Goal: Find contact information: Find contact information

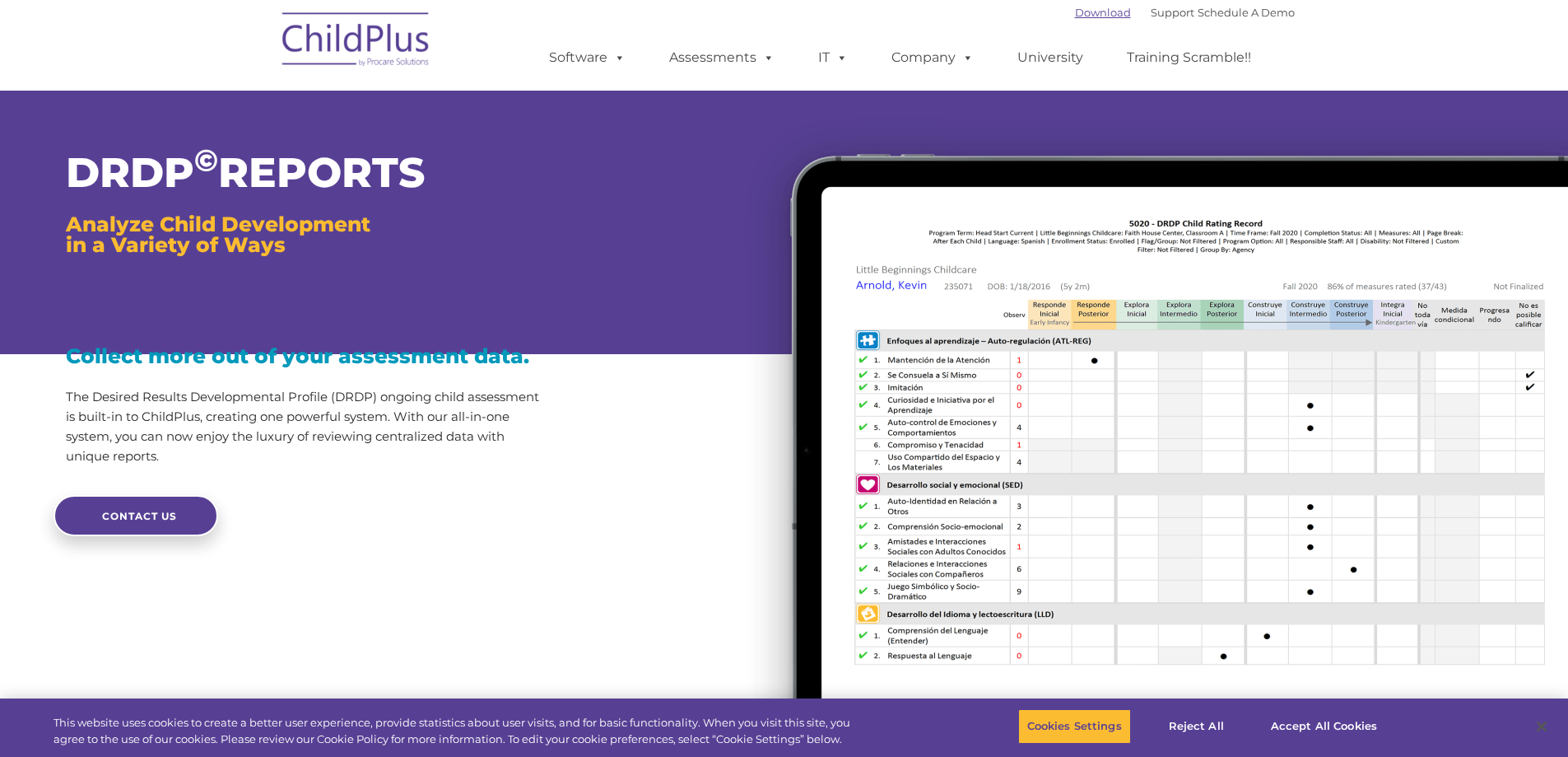
click at [1084, 12] on link "Download" at bounding box center [1103, 12] width 56 height 13
click at [1164, 14] on link "Support" at bounding box center [1171, 12] width 43 height 13
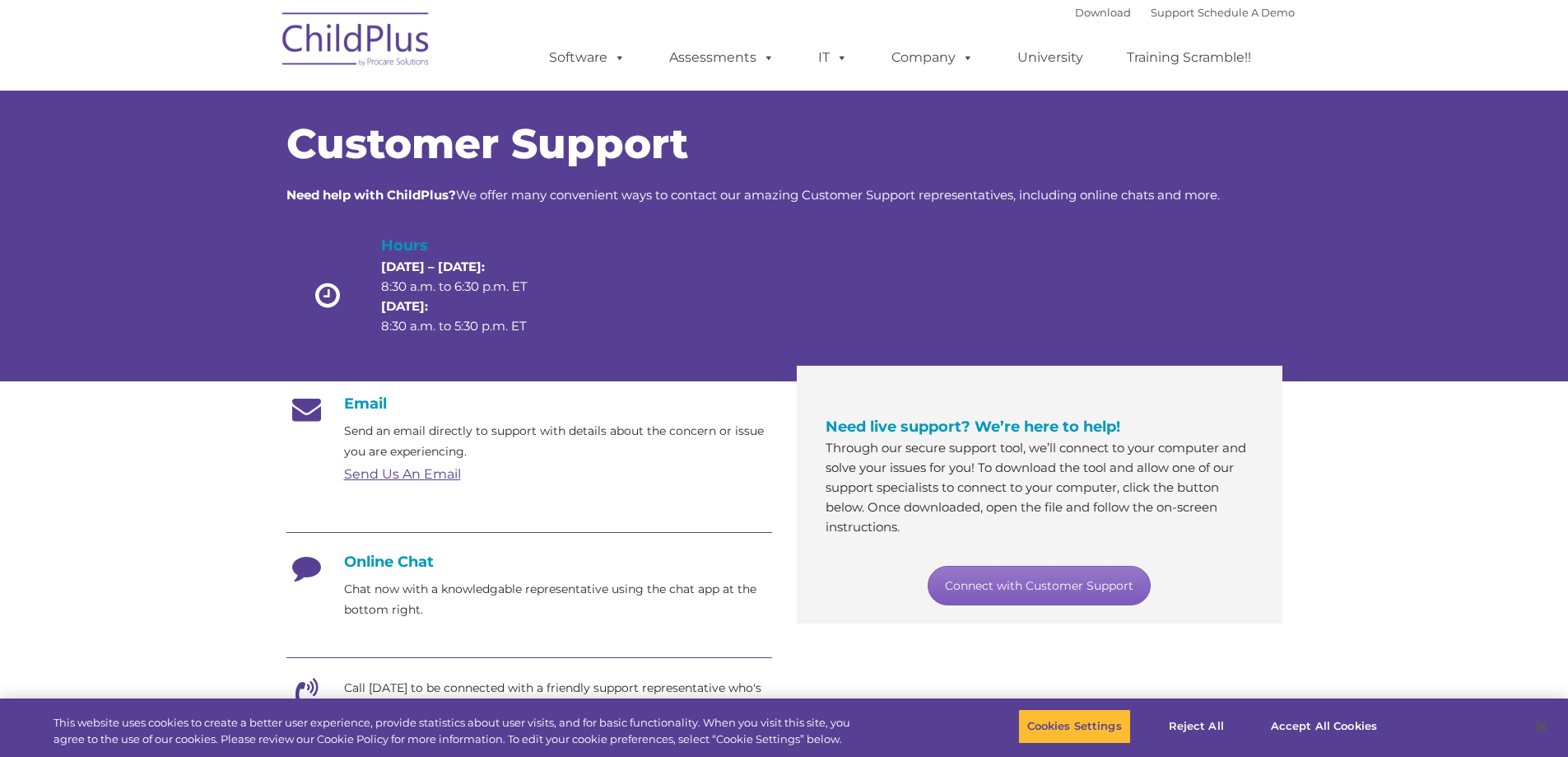
click at [1095, 585] on link "Connect with Customer Support" at bounding box center [1039, 585] width 223 height 39
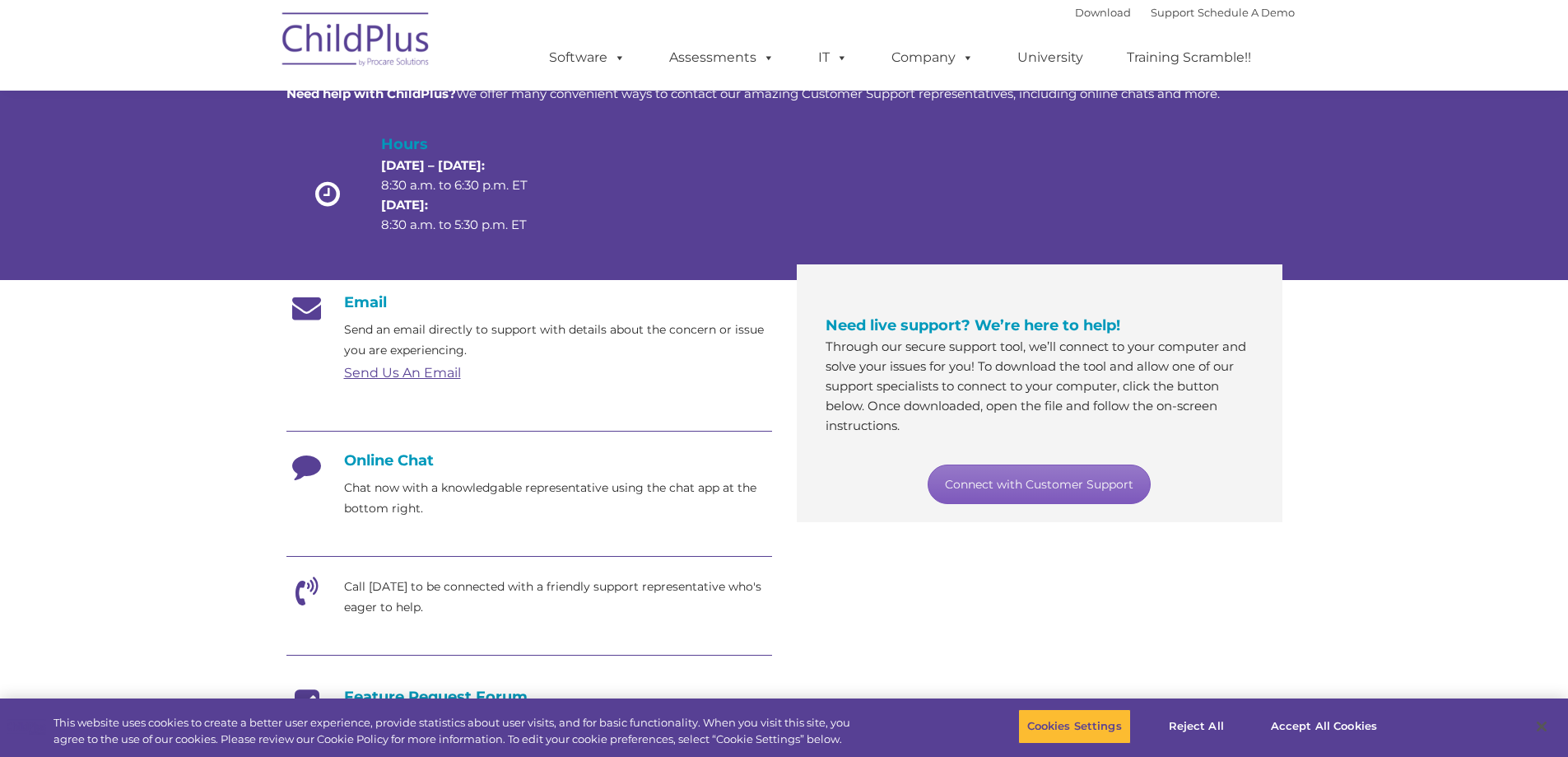
scroll to position [100, 0]
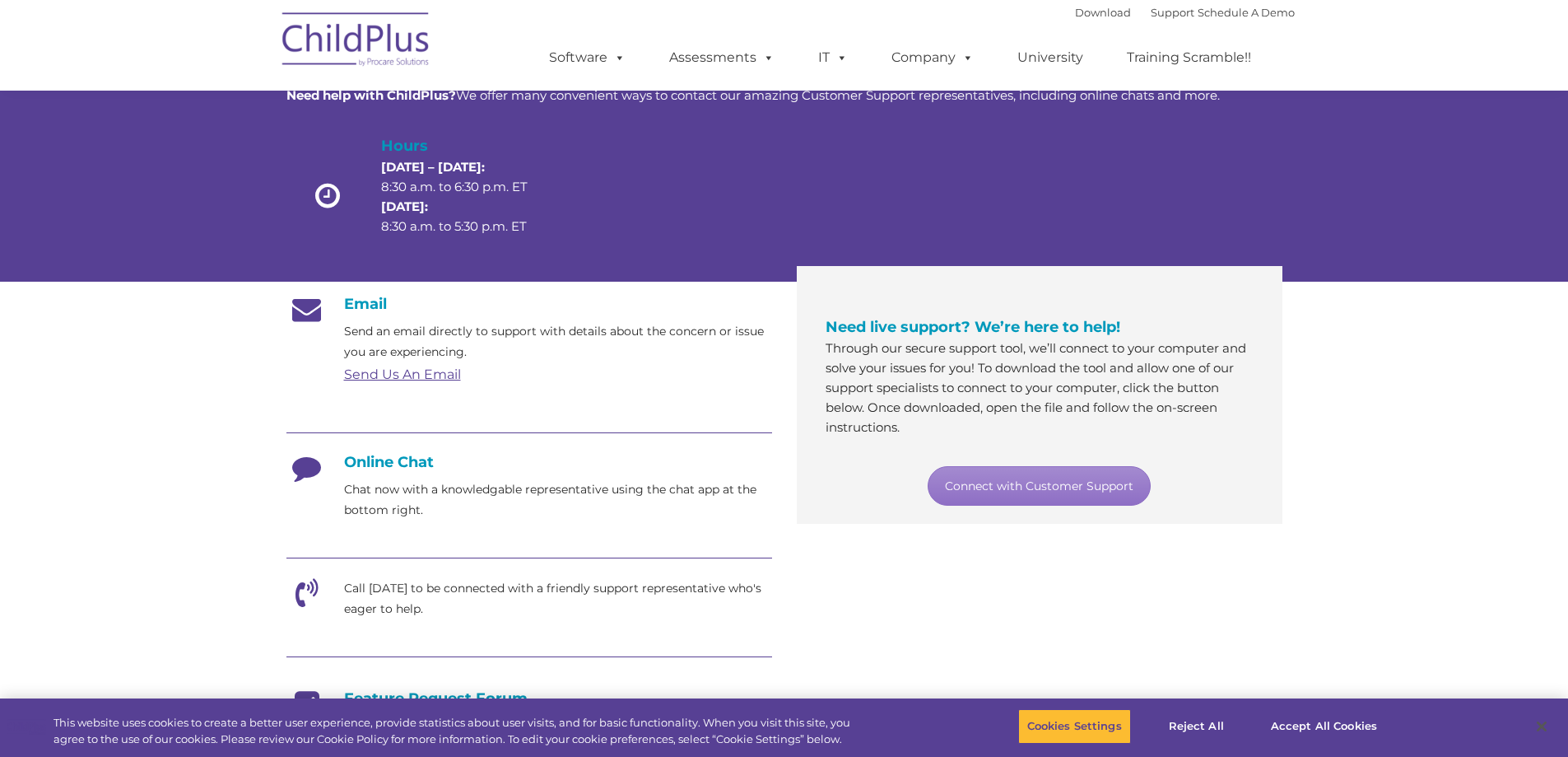
click at [378, 462] on h4 "Online Chat" at bounding box center [529, 461] width 486 height 18
click at [302, 471] on icon at bounding box center [306, 473] width 41 height 41
click at [383, 519] on p "Chat now with a knowledgable representative using the chat app at the bottom ri…" at bounding box center [558, 500] width 428 height 41
click at [399, 500] on p "Chat now with a knowledgable representative using the chat app at the bottom ri…" at bounding box center [558, 500] width 428 height 41
click at [409, 484] on p "Chat now with a knowledgable representative using the chat app at the bottom ri…" at bounding box center [558, 500] width 428 height 41
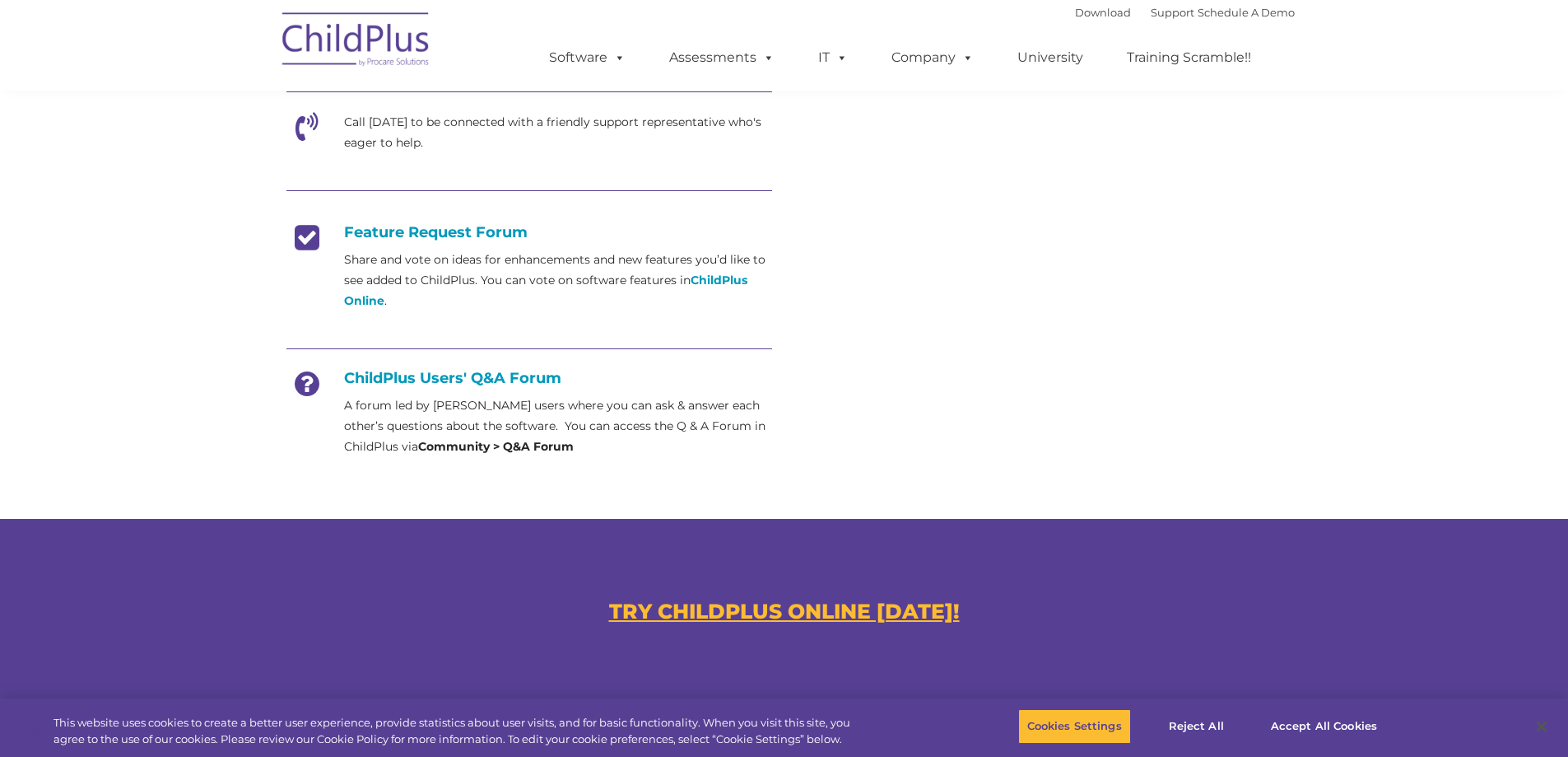
scroll to position [0, 0]
